Goal: Task Accomplishment & Management: Manage account settings

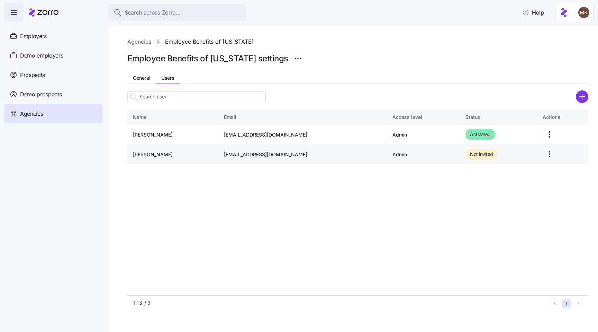
click at [165, 154] on td "[PERSON_NAME]" at bounding box center [172, 154] width 91 height 20
drag, startPoint x: 448, startPoint y: 151, endPoint x: 447, endPoint y: 155, distance: 4.6
click at [466, 151] on div "Not invited" at bounding box center [482, 154] width 32 height 11
click at [543, 154] on html "Search across Zorro... Help Employers Demo employers Prospects Demo prospects A…" at bounding box center [299, 163] width 598 height 327
click at [428, 242] on html "Search across Zorro... Help Employers Demo employers Prospects Demo prospects A…" at bounding box center [299, 163] width 598 height 327
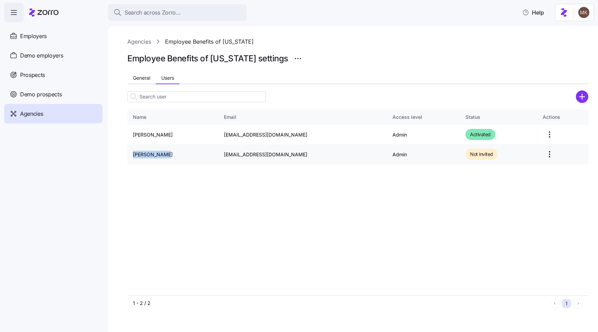
drag, startPoint x: 174, startPoint y: 154, endPoint x: 130, endPoint y: 154, distance: 44.3
click at [130, 154] on td "[PERSON_NAME]" at bounding box center [172, 154] width 91 height 20
copy td "[PERSON_NAME]"
drag, startPoint x: 226, startPoint y: 155, endPoint x: 276, endPoint y: 152, distance: 50.0
click at [276, 152] on td "[EMAIL_ADDRESS][DOMAIN_NAME]" at bounding box center [302, 154] width 169 height 20
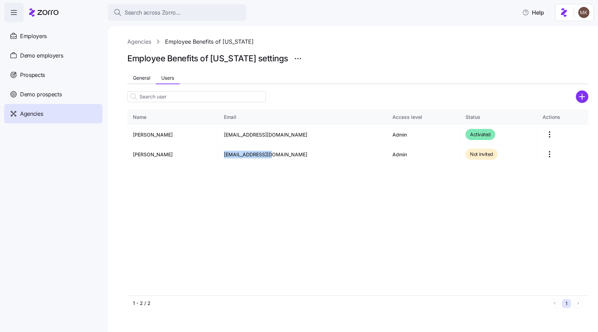
copy td "[EMAIL_ADDRESS][DOMAIN_NAME]"
click at [245, 196] on div "Name Email Access level Status Actions [PERSON_NAME] [EMAIL_ADDRESS][DOMAIN_NAM…" at bounding box center [357, 202] width 461 height 186
click at [248, 153] on td "[EMAIL_ADDRESS][DOMAIN_NAME]" at bounding box center [302, 154] width 169 height 20
click at [247, 170] on div "Name Email Access level Status Actions [PERSON_NAME] [EMAIL_ADDRESS][DOMAIN_NAM…" at bounding box center [357, 202] width 461 height 186
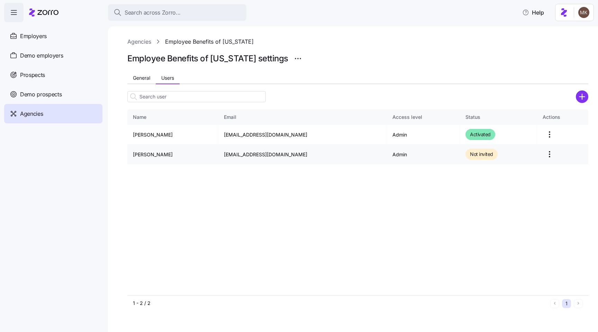
drag, startPoint x: 466, startPoint y: 156, endPoint x: 472, endPoint y: 155, distance: 6.3
click at [470, 155] on span "Not invited" at bounding box center [481, 154] width 23 height 8
click at [538, 151] on html "Search across Zorro... Help Employers Demo employers Prospects Demo prospects A…" at bounding box center [299, 163] width 598 height 327
click at [386, 195] on html "Search across Zorro... Help Employers Demo employers Prospects Demo prospects A…" at bounding box center [299, 163] width 598 height 327
drag, startPoint x: 168, startPoint y: 156, endPoint x: 141, endPoint y: 155, distance: 27.4
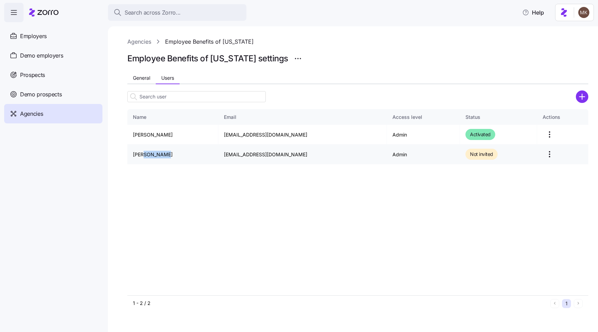
click at [141, 155] on td "[PERSON_NAME]" at bounding box center [172, 154] width 91 height 20
click at [170, 189] on div "Name Email Access level Status Actions [PERSON_NAME] [EMAIL_ADDRESS][DOMAIN_NAM…" at bounding box center [357, 202] width 461 height 186
click at [271, 191] on div "Name Email Access level Status Actions [PERSON_NAME] [EMAIL_ADDRESS][DOMAIN_NAM…" at bounding box center [357, 202] width 461 height 186
click at [542, 156] on html "Search across Zorro... Help Employers Demo employers Prospects Demo prospects A…" at bounding box center [299, 163] width 598 height 327
click at [502, 191] on div "Delete" at bounding box center [514, 193] width 64 height 11
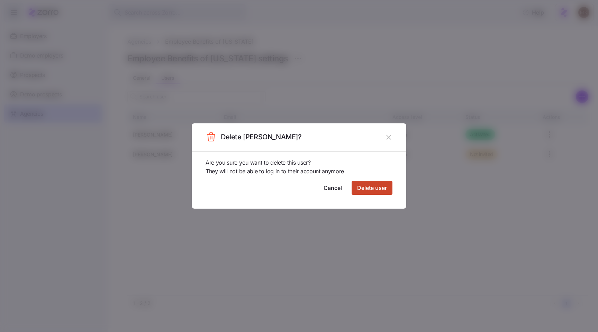
click at [388, 192] on button "Delete user" at bounding box center [372, 188] width 41 height 14
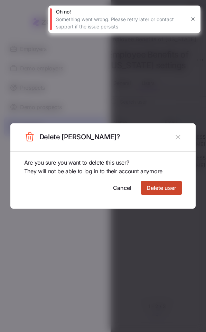
click at [169, 186] on span "Delete user" at bounding box center [162, 187] width 30 height 8
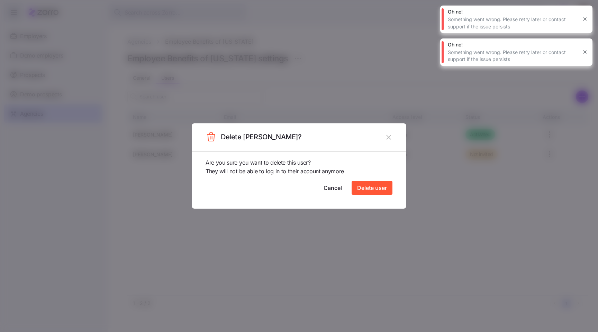
click at [382, 133] on header "Delete [PERSON_NAME]?" at bounding box center [299, 137] width 215 height 28
click at [387, 137] on icon "button" at bounding box center [389, 137] width 8 height 8
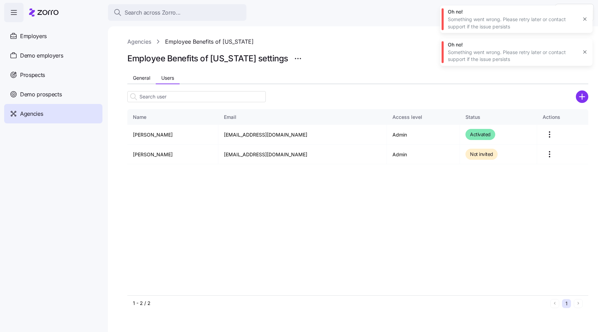
click at [582, 16] on button "button" at bounding box center [585, 19] width 10 height 10
click at [584, 20] on icon "button" at bounding box center [585, 19] width 6 height 6
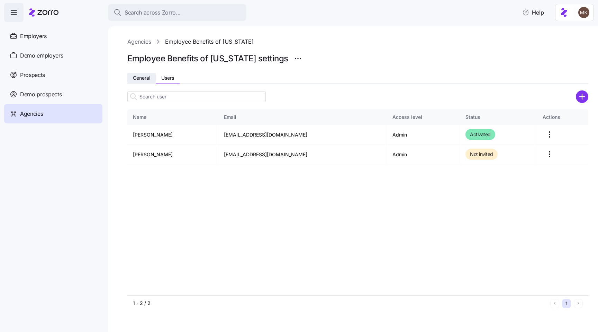
click at [146, 80] on span "General" at bounding box center [141, 77] width 17 height 5
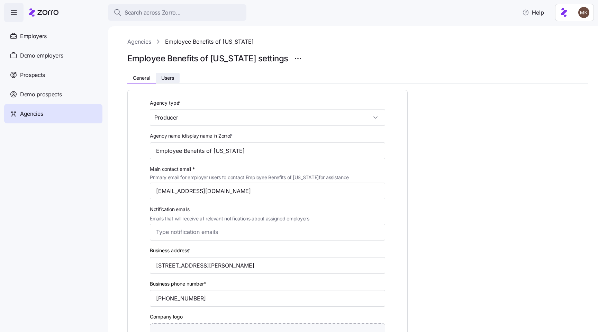
click at [175, 77] on button "Users" at bounding box center [168, 78] width 24 height 10
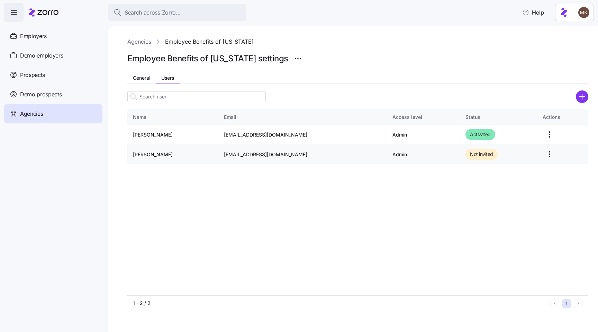
click at [280, 151] on td "[EMAIL_ADDRESS][DOMAIN_NAME]" at bounding box center [302, 154] width 169 height 20
drag, startPoint x: 274, startPoint y: 156, endPoint x: 226, endPoint y: 156, distance: 48.1
click at [226, 156] on td "[EMAIL_ADDRESS][DOMAIN_NAME]" at bounding box center [302, 154] width 169 height 20
copy td "[EMAIL_ADDRESS][DOMAIN_NAME]"
click at [287, 185] on div "Name Email Access level Status Actions [PERSON_NAME] [EMAIL_ADDRESS][DOMAIN_NAM…" at bounding box center [357, 202] width 461 height 186
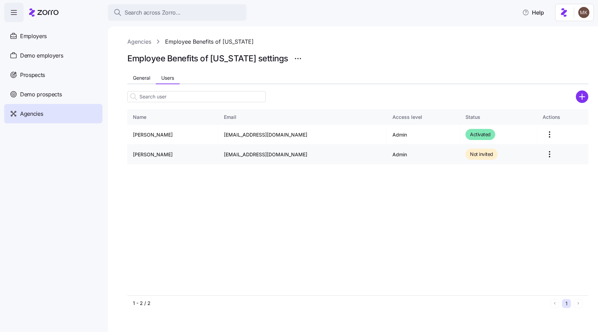
click at [539, 154] on html "Search across Zorro... Help Employers Demo employers Prospects Demo prospects A…" at bounding box center [299, 163] width 598 height 327
click at [385, 200] on div "Name Email Access level Status Actions [PERSON_NAME] [EMAIL_ADDRESS][DOMAIN_NAM…" at bounding box center [357, 202] width 461 height 186
click at [538, 157] on html "Search across Zorro... Help Employers Demo employers Prospects Demo prospects A…" at bounding box center [299, 163] width 598 height 327
click at [521, 179] on div "Edit" at bounding box center [514, 182] width 64 height 11
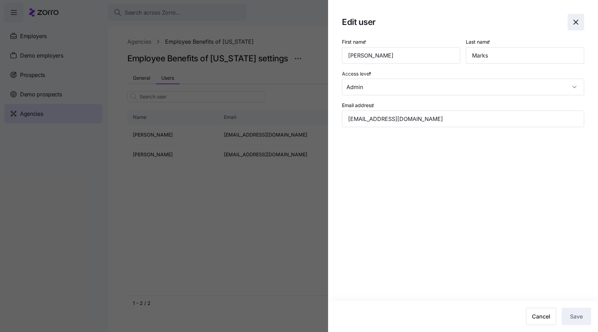
click at [572, 24] on icon "button" at bounding box center [576, 22] width 8 height 8
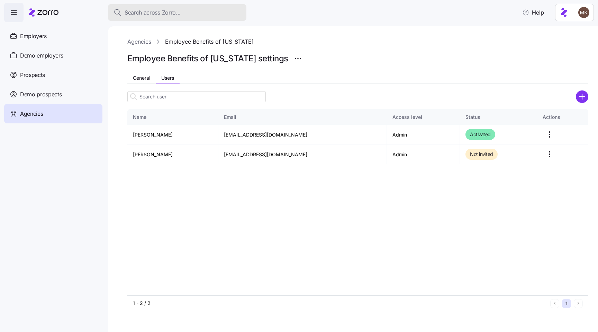
click at [141, 14] on span "Search across Zorro..." at bounding box center [153, 12] width 56 height 9
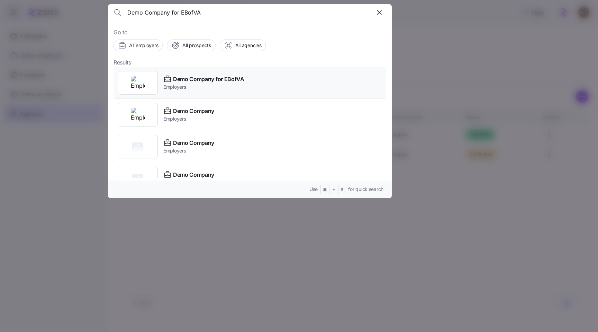
type input "Demo Company for EBofVA"
click at [239, 88] on span "Employers" at bounding box center [203, 86] width 81 height 7
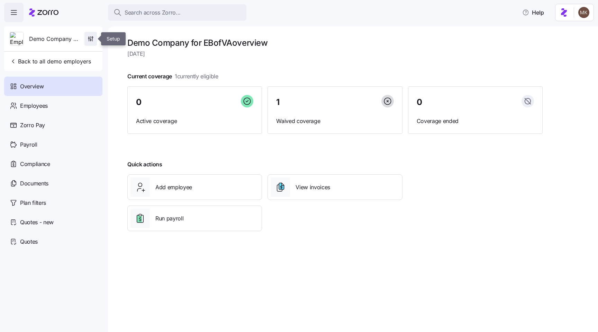
click at [93, 38] on icon "button" at bounding box center [90, 38] width 7 height 7
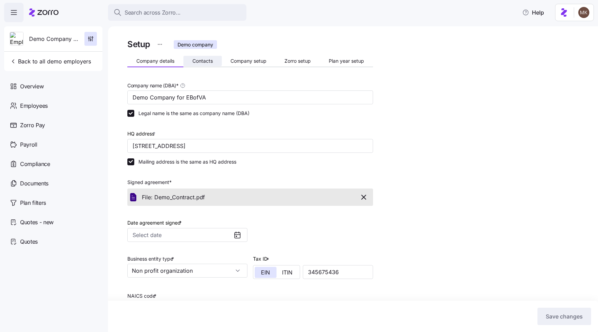
click at [189, 56] on button "Contacts" at bounding box center [202, 61] width 38 height 10
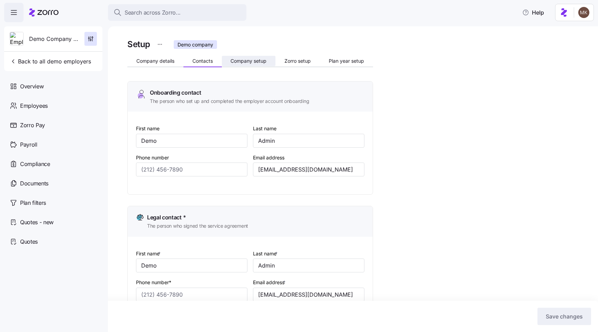
type input "Demo"
type input "Admin"
type input "bmarks+demo@ebofva.com"
type input "Demo"
type input "Admin"
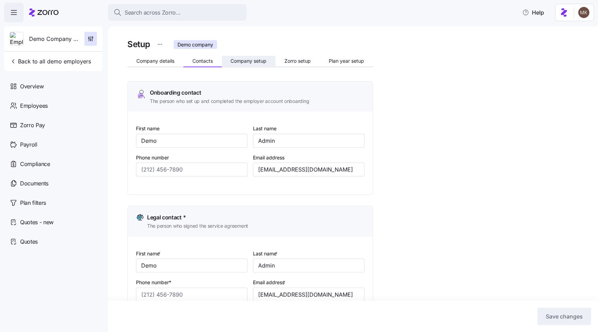
type input "bmarks+demo@ebofva.com"
type input "Demo"
type input "Admin"
type input "bmarks+demo@ebofva.com"
type input "Demo"
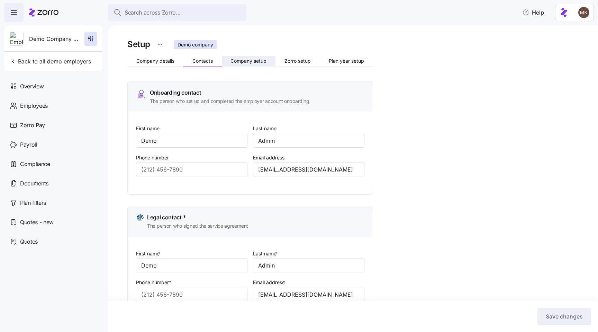
type input "Admin"
type input "bmarks+demo@ebofva.com"
type input "(435) 222-2222"
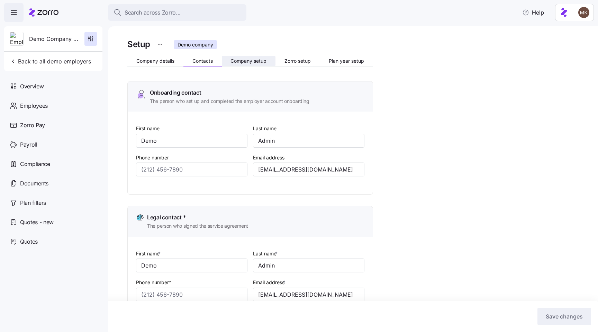
type input "(435) 222-2222"
click at [257, 56] on button "Company setup" at bounding box center [249, 61] width 54 height 10
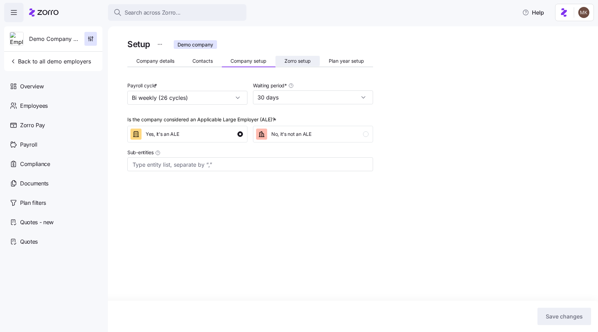
click at [297, 62] on span "Zorro setup" at bounding box center [298, 61] width 26 height 5
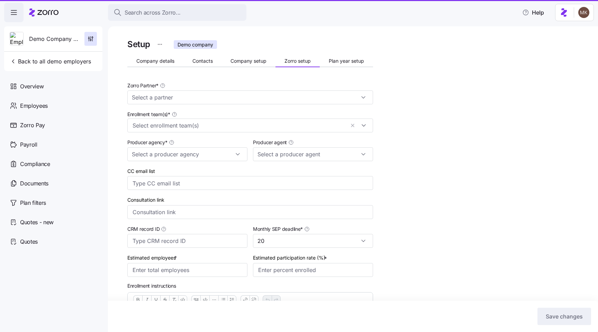
type input "Brian Marks (bmarks@ebofva.com)"
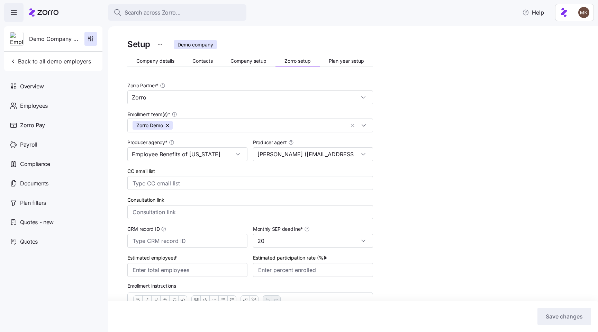
type input "Zorro"
type input "Employee Benefits of [US_STATE]"
click at [297, 153] on input "Brian Marks (bmarks@ebofva.com)" at bounding box center [313, 154] width 120 height 14
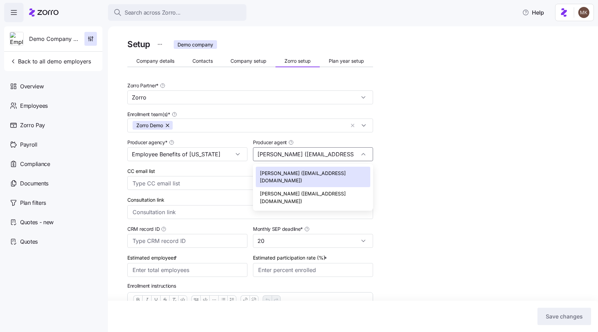
click at [292, 190] on span "Cathy Fulwider (cfulwider@ebofva.com)" at bounding box center [313, 197] width 106 height 15
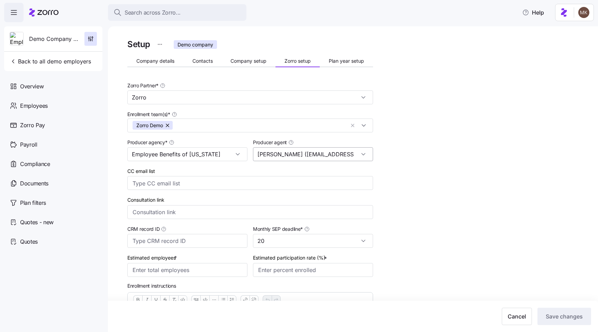
click at [275, 158] on input "Cathy Fulwider (cfulwider@ebofva.com)" at bounding box center [313, 154] width 120 height 14
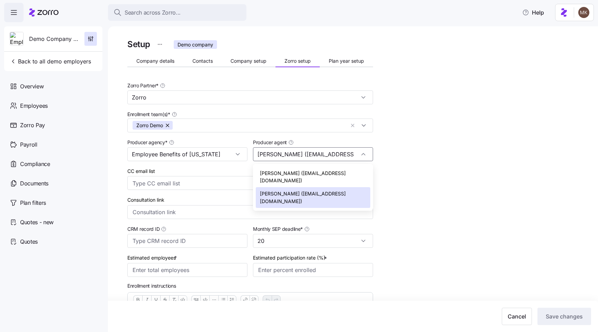
click at [275, 174] on span "Brian Marks (bmarks@ebofva.com)" at bounding box center [313, 176] width 106 height 15
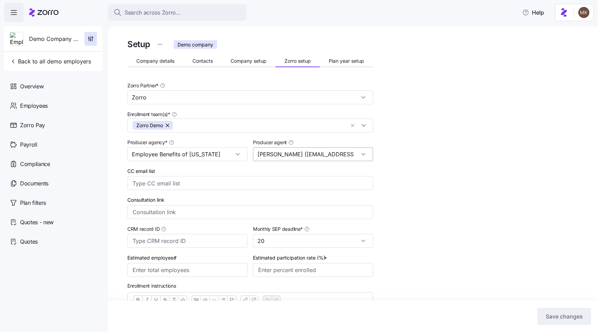
click at [280, 155] on input "Brian Marks (bmarks@ebofva.com)" at bounding box center [313, 154] width 120 height 14
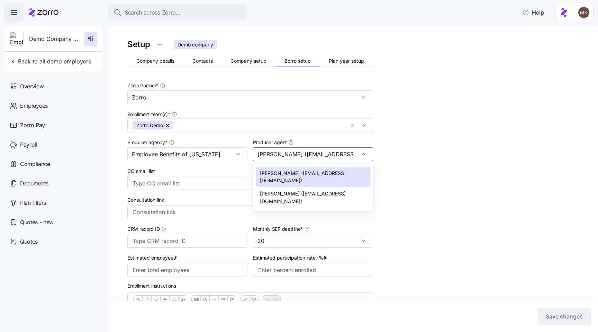
click at [279, 190] on span "Cathy Fulwider (cfulwider@ebofva.com)" at bounding box center [313, 197] width 106 height 15
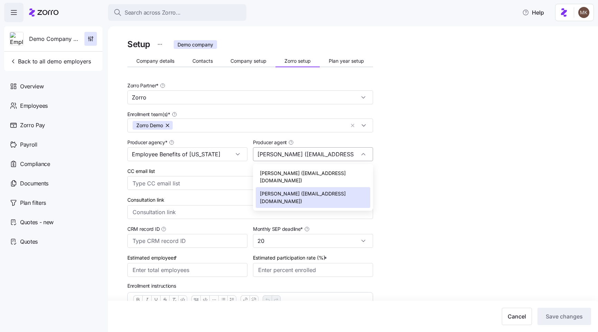
click at [366, 155] on div "Cathy Fulwider (cfulwider@ebofva.com)" at bounding box center [313, 154] width 120 height 14
click at [353, 169] on div "Brian Marks (bmarks@ebofva.com)" at bounding box center [313, 177] width 115 height 20
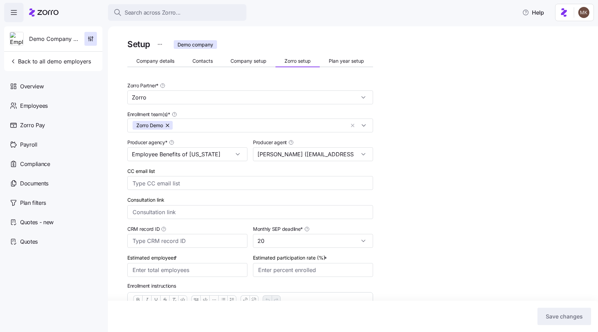
type input "Brian Marks (bmarks@ebofva.com)"
click at [415, 156] on div "Setup Demo company Company details Contacts Company setup Zorro setup Plan year…" at bounding box center [357, 219] width 461 height 365
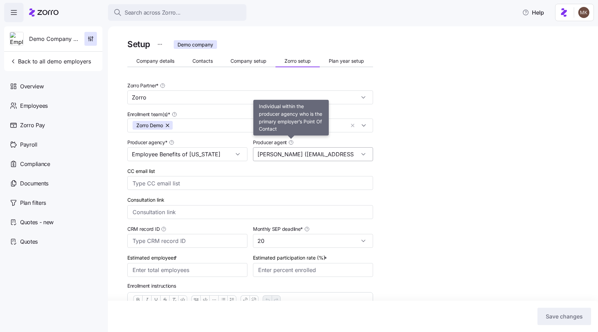
click at [293, 151] on input "Brian Marks (bmarks@ebofva.com)" at bounding box center [313, 154] width 120 height 14
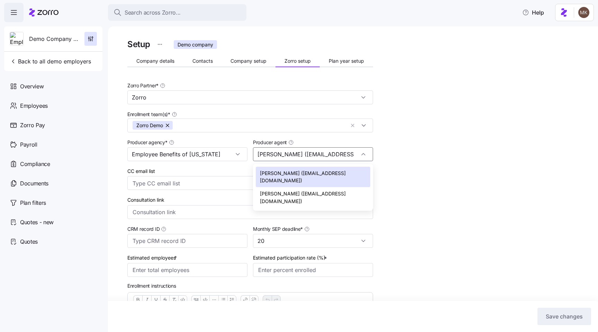
click at [285, 171] on span "Brian Marks (bmarks@ebofva.com)" at bounding box center [313, 176] width 106 height 15
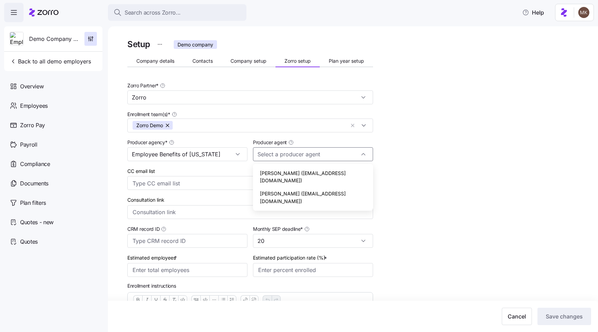
click at [323, 190] on span "Cathy Fulwider (cfulwider@ebofva.com)" at bounding box center [313, 197] width 106 height 15
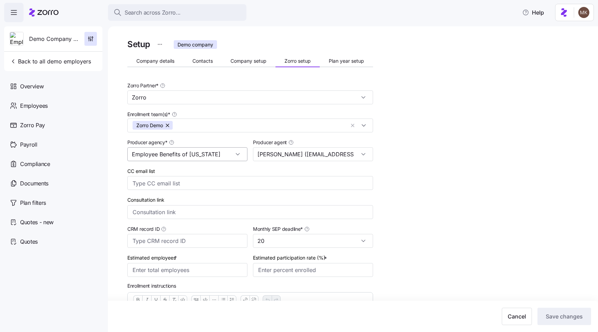
drag, startPoint x: 297, startPoint y: 155, endPoint x: 247, endPoint y: 156, distance: 50.2
click at [247, 156] on div "Zorro Partner * Zorro Enrollment team(s) * Zorro Demo Producer agency * Employe…" at bounding box center [250, 178] width 251 height 201
click at [315, 155] on input "cfulwidCathy Fulwider (er@ebofva.com)" at bounding box center [313, 154] width 120 height 14
click at [312, 155] on input "cfulwidCathy Fulwider (er@ebofva.com)" at bounding box center [313, 154] width 120 height 14
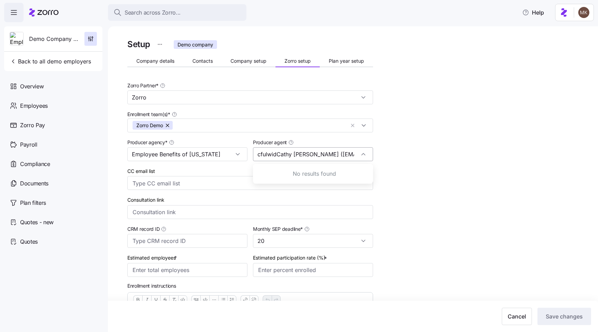
click at [319, 155] on input "cfulwidCathy Fulwider (er@ebofva.com)" at bounding box center [313, 154] width 120 height 14
type input "Cathy Fulwider (cfulwider@ebofva.com)"
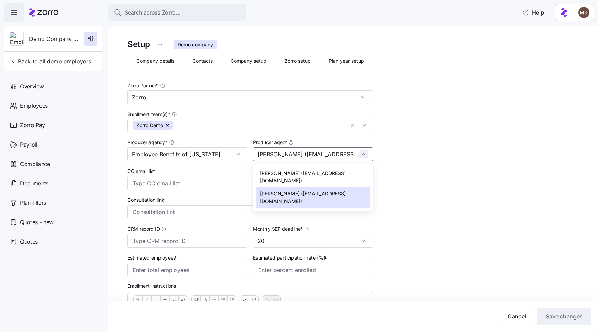
scroll to position [0, 9]
drag, startPoint x: 301, startPoint y: 158, endPoint x: 352, endPoint y: 156, distance: 51.2
click at [352, 156] on input "Cathy Fulwider (cfulwider@ebofva.com)" at bounding box center [313, 154] width 120 height 14
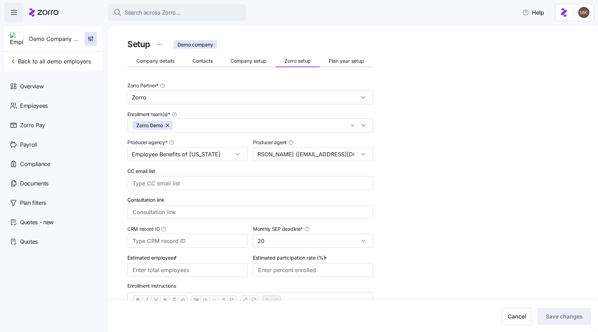
scroll to position [0, 0]
click at [404, 161] on div "Setup Demo company Company details Contacts Company setup Zorro setup Plan year…" at bounding box center [357, 219] width 461 height 365
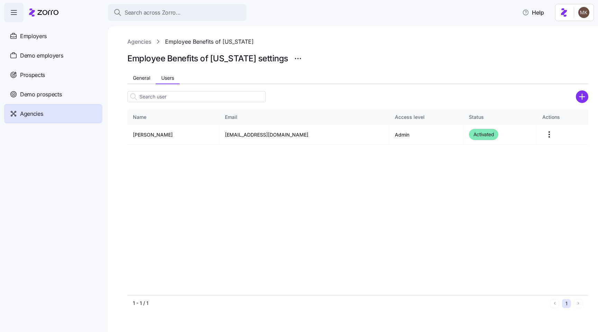
click at [268, 190] on div "Name Email Access level Status Actions Cathy Fulwider cfulwider@ebofva.com Admi…" at bounding box center [357, 202] width 461 height 186
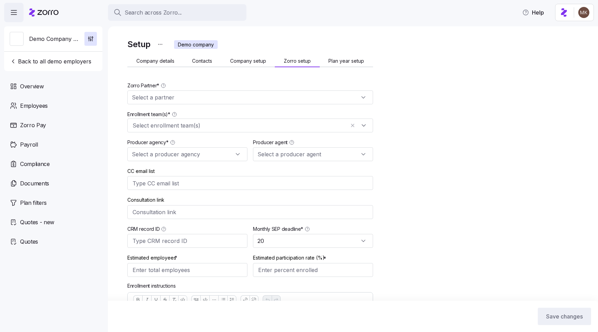
type input "20"
type input "Cathy Fulwider (cfulwider@ebofva.com)"
type input "Zorro"
type input "Employee Benefits of [US_STATE]"
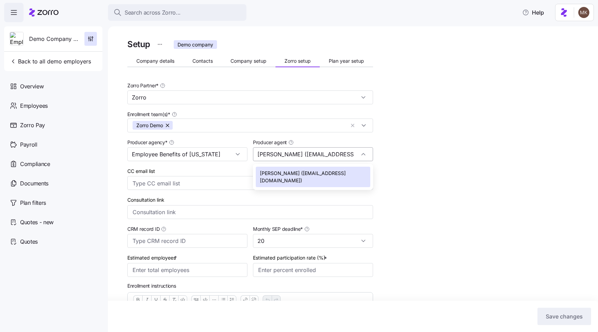
click at [367, 150] on input "Cathy Fulwider (cfulwider@ebofva.com)" at bounding box center [313, 154] width 120 height 14
click at [443, 142] on div "Setup Demo company Company details Contacts Company setup Zorro setup Plan year…" at bounding box center [357, 219] width 461 height 365
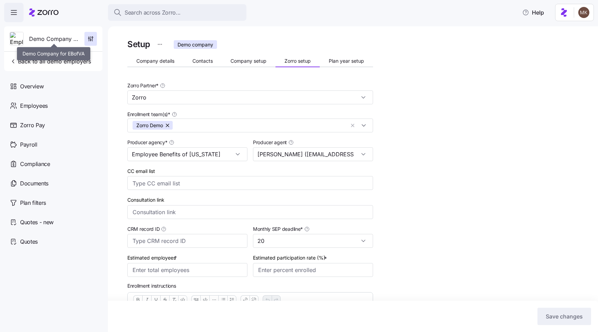
click at [32, 40] on span "Demo Company for EBofVA" at bounding box center [54, 39] width 50 height 9
click at [75, 40] on span "Demo Company for EBofVA" at bounding box center [54, 39] width 50 height 9
click at [139, 57] on button "Company details" at bounding box center [155, 61] width 56 height 10
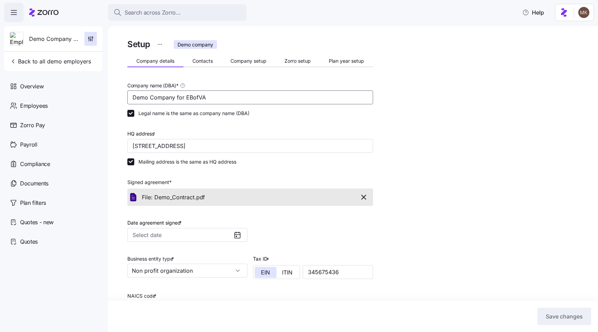
drag, startPoint x: 189, startPoint y: 98, endPoint x: 116, endPoint y: 96, distance: 72.7
click at [116, 96] on div "Setup Demo company Company details Contacts Company setup Zorro setup Plan year…" at bounding box center [353, 178] width 490 height 305
click at [450, 134] on div "Setup Demo company Company details Contacts Company setup Zorro setup Plan year…" at bounding box center [357, 235] width 461 height 397
click at [14, 91] on div "Overview" at bounding box center [53, 86] width 98 height 19
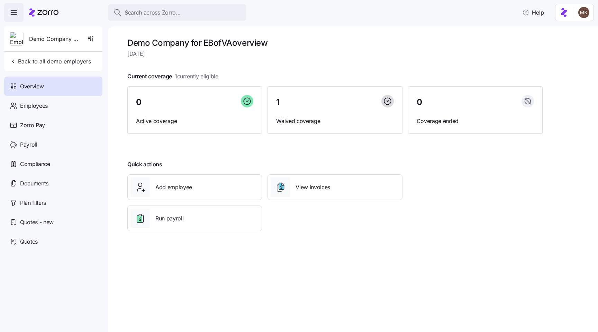
click at [40, 13] on icon at bounding box center [43, 12] width 29 height 8
